Goal: Transaction & Acquisition: Purchase product/service

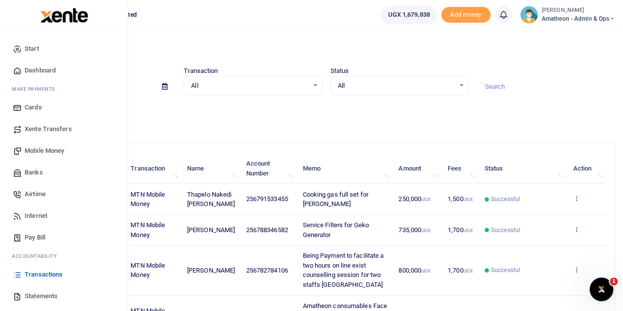
click at [39, 150] on span "Mobile Money" at bounding box center [44, 151] width 39 height 10
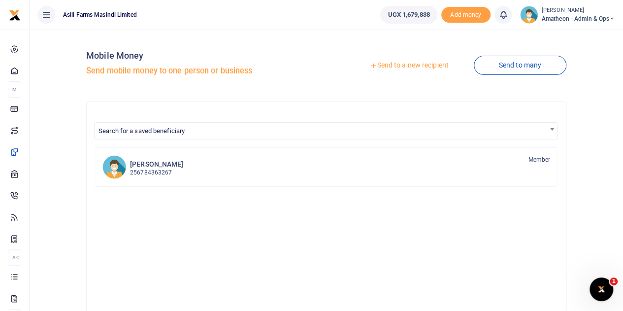
click at [409, 66] on link "Send to a new recipient" at bounding box center [408, 66] width 128 height 18
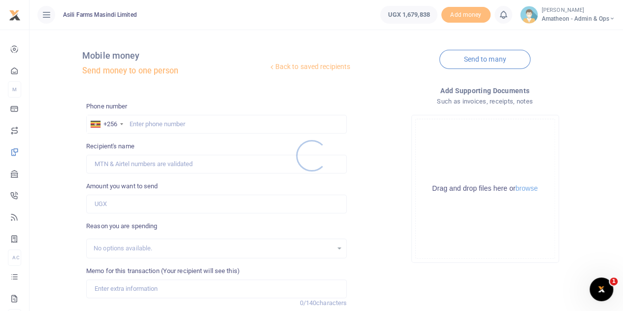
click at [524, 189] on div at bounding box center [311, 155] width 623 height 311
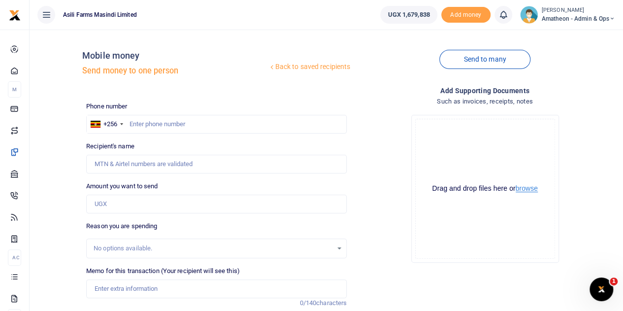
click at [524, 189] on button "browse" at bounding box center [526, 188] width 22 height 7
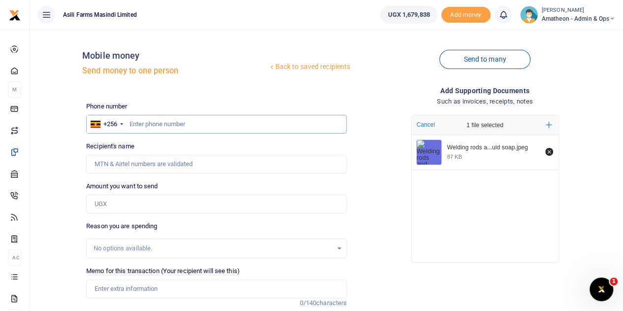
click at [183, 126] on input "text" at bounding box center [216, 124] width 260 height 19
type input "705504036"
click at [147, 206] on input "Amount you want to send" at bounding box center [216, 203] width 260 height 19
type input "[PERSON_NAME]"
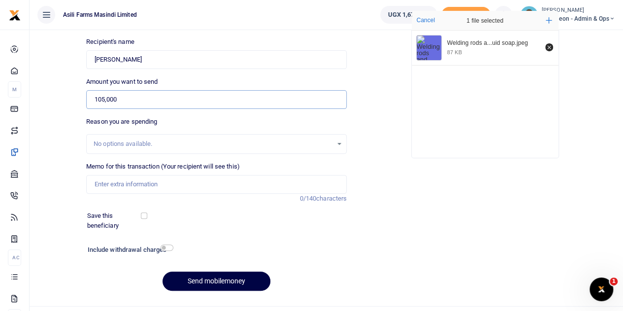
scroll to position [124, 0]
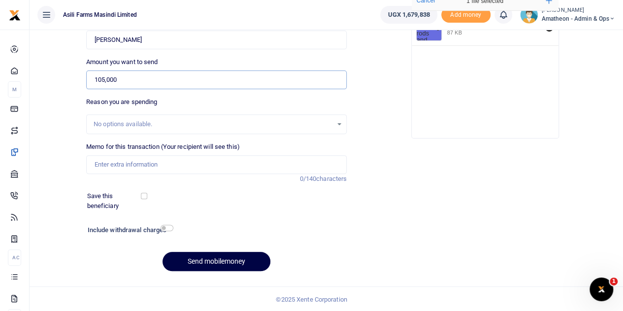
type input "105,000"
click at [105, 163] on input "Memo for this transaction (Your recipient will see this)" at bounding box center [216, 164] width 260 height 19
type input "Welding rods 3pkts and 20ltrs Liquid soap"
click at [167, 227] on input "checkbox" at bounding box center [166, 227] width 13 height 6
checkbox input "true"
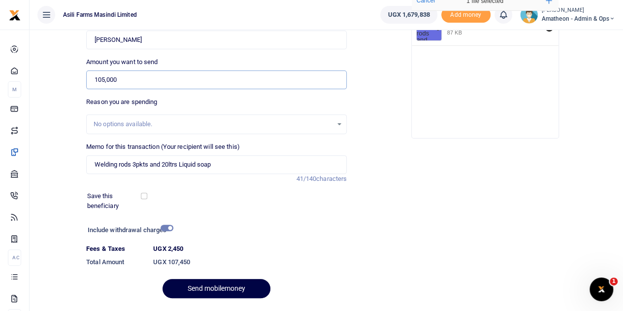
click at [108, 79] on input "105,000" at bounding box center [216, 79] width 260 height 19
click at [104, 81] on input "10,500" at bounding box center [216, 79] width 260 height 19
type input "107,500"
click at [237, 221] on div "Phone number +256 [GEOGRAPHIC_DATA] [PHONE_NUMBER] Phone is required. Recipient…" at bounding box center [216, 141] width 268 height 328
click at [169, 226] on input "checkbox" at bounding box center [166, 227] width 13 height 6
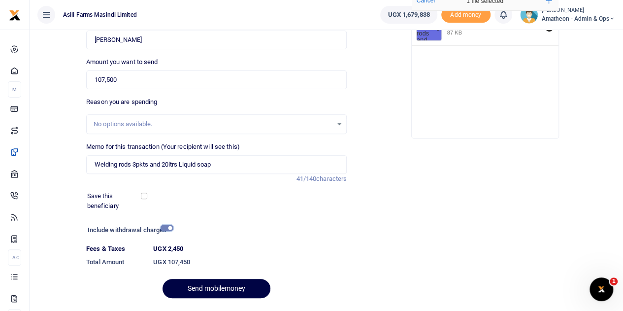
checkbox input "false"
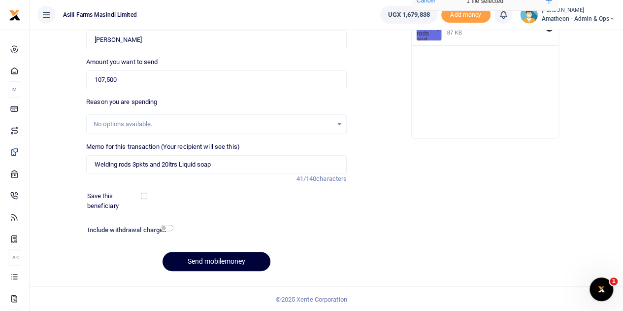
click at [217, 257] on button "Send mobilemoney" at bounding box center [216, 260] width 108 height 19
